Goal: Task Accomplishment & Management: Use online tool/utility

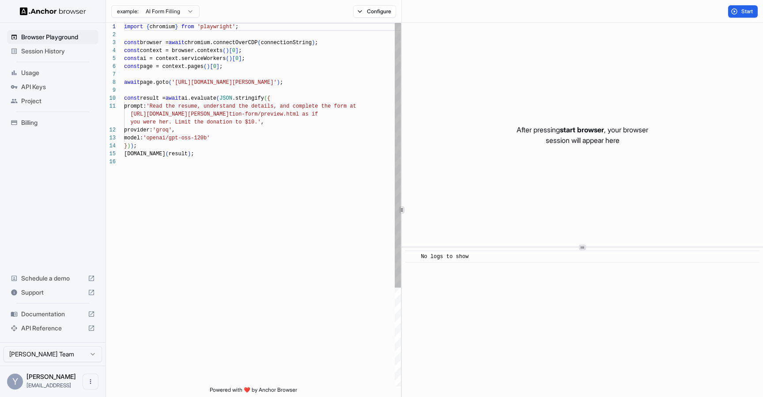
scroll to position [56, 0]
drag, startPoint x: 178, startPoint y: 83, endPoint x: 304, endPoint y: 80, distance: 125.4
click at [304, 80] on div "import { chromium } from 'playwright' ; const browser = await chromium.connectO…" at bounding box center [262, 272] width 277 height 499
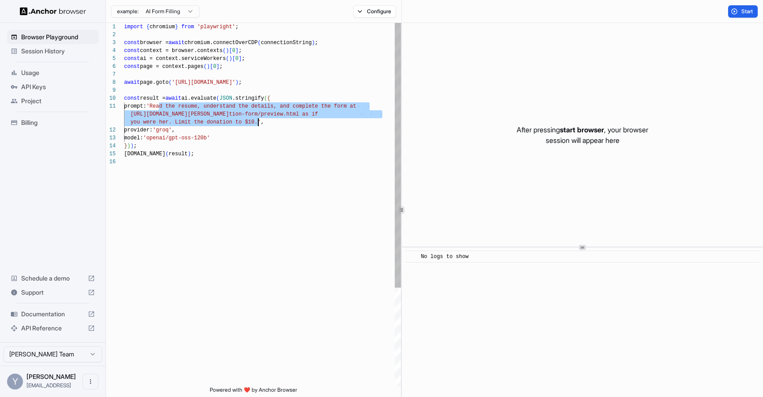
drag, startPoint x: 159, startPoint y: 108, endPoint x: 258, endPoint y: 125, distance: 100.4
click at [258, 125] on div "import { chromium } from 'playwright' ; const browser = await chromium.connectO…" at bounding box center [262, 272] width 277 height 499
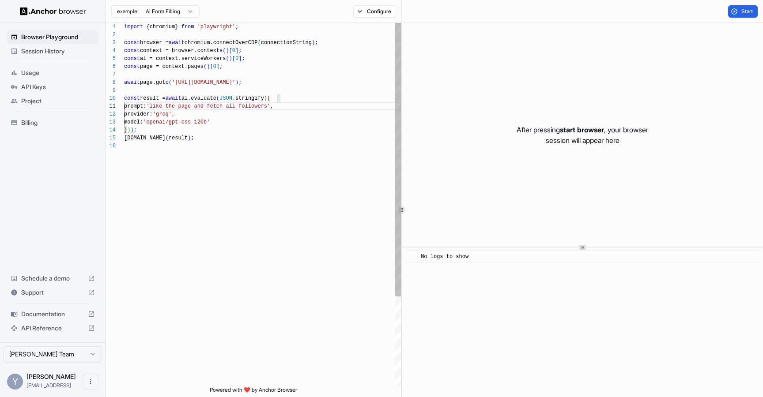
scroll to position [40, 0]
click at [197, 229] on div "import { chromium } from 'playwright' ; const browser = await chromium.connectO…" at bounding box center [262, 264] width 277 height 483
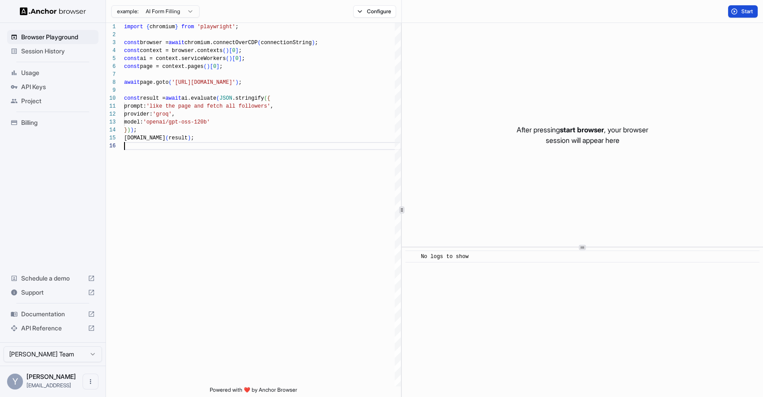
type textarea "**********"
click at [742, 16] on button "Start" at bounding box center [743, 11] width 30 height 12
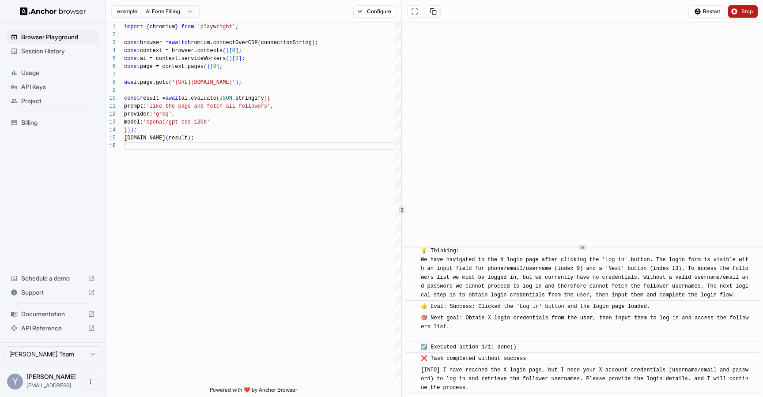
scroll to position [276, 0]
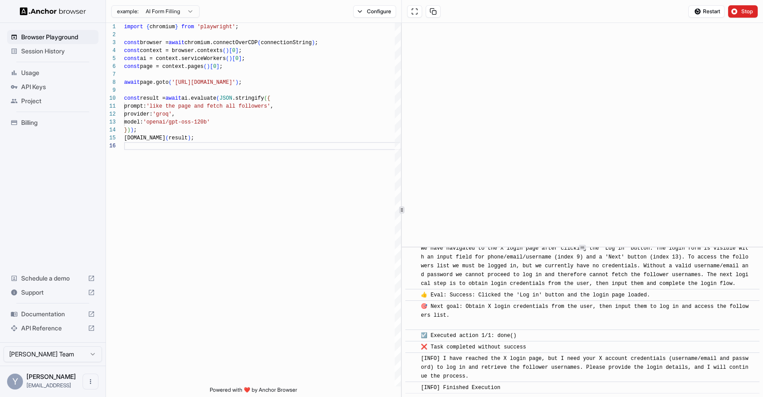
click at [53, 278] on span "Schedule a demo" at bounding box center [52, 278] width 63 height 9
click at [34, 14] on img at bounding box center [53, 11] width 66 height 8
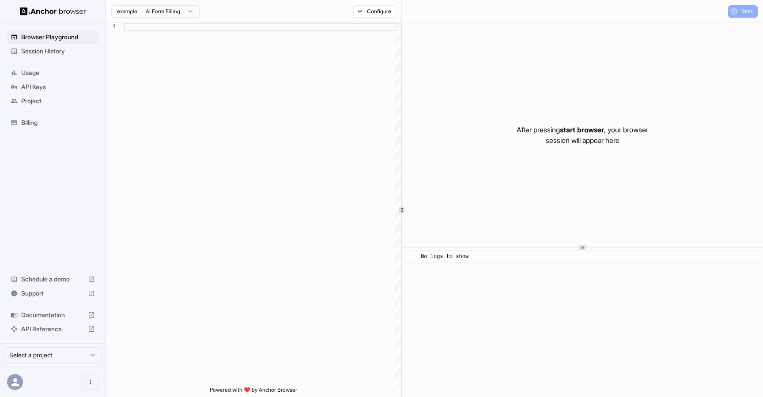
scroll to position [79, 0]
